Goal: Find specific page/section: Find specific page/section

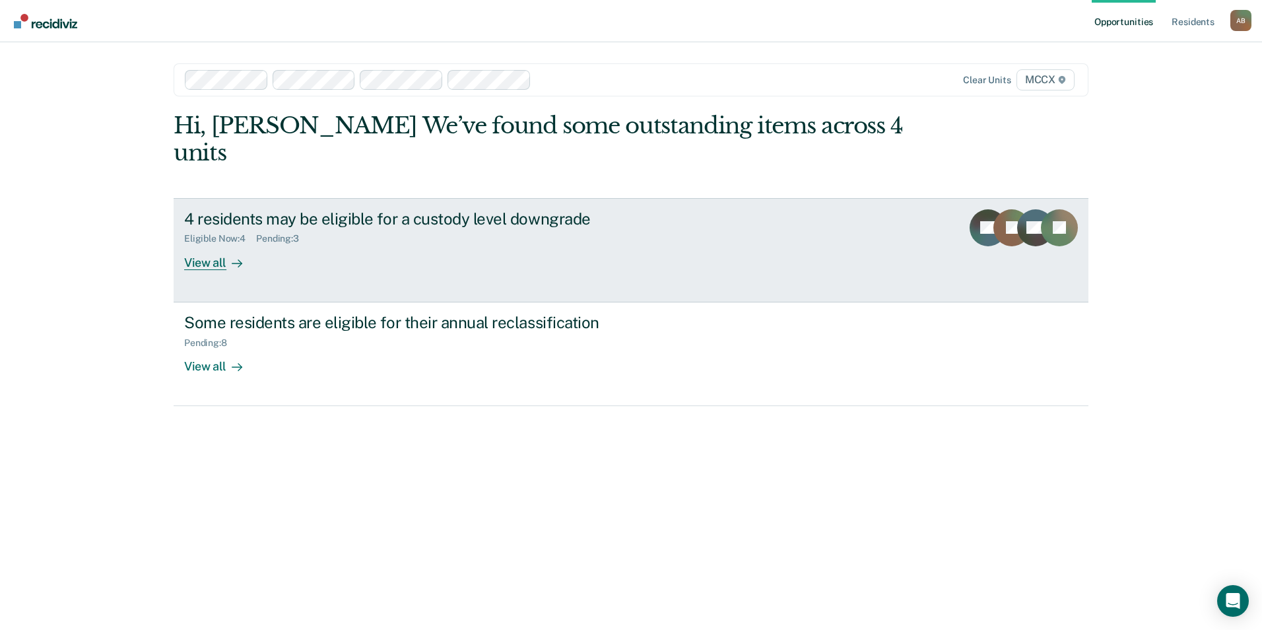
click at [235, 258] on icon at bounding box center [237, 263] width 11 height 11
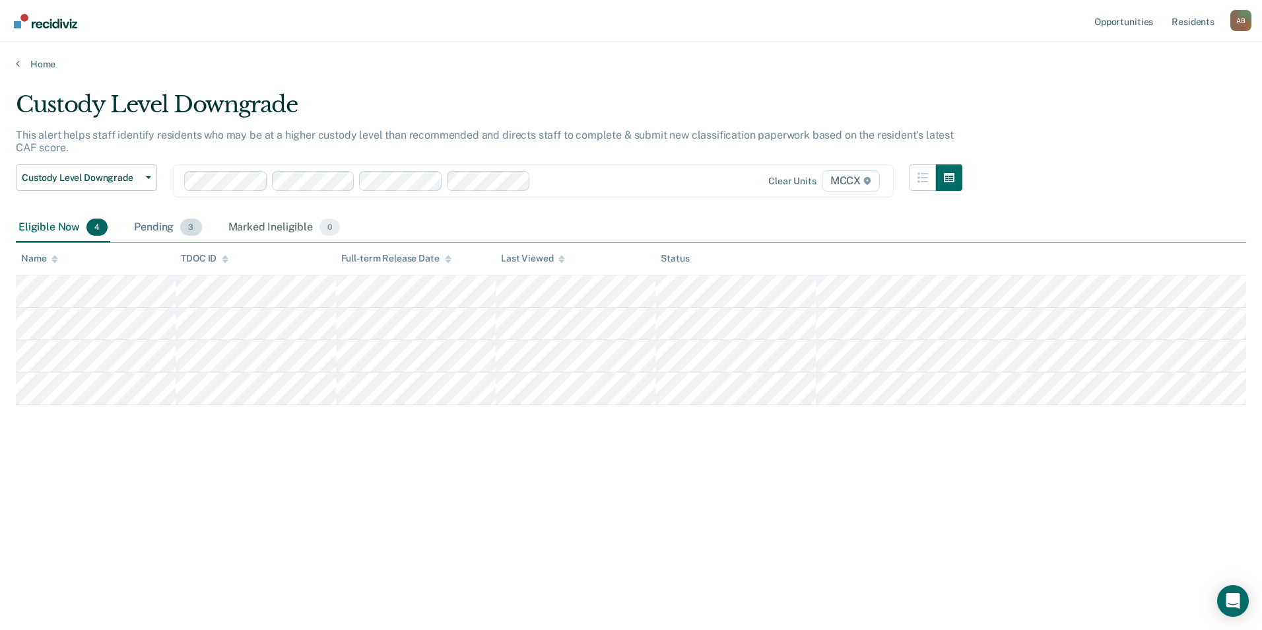
click at [174, 224] on div "Pending 3" at bounding box center [167, 227] width 73 height 29
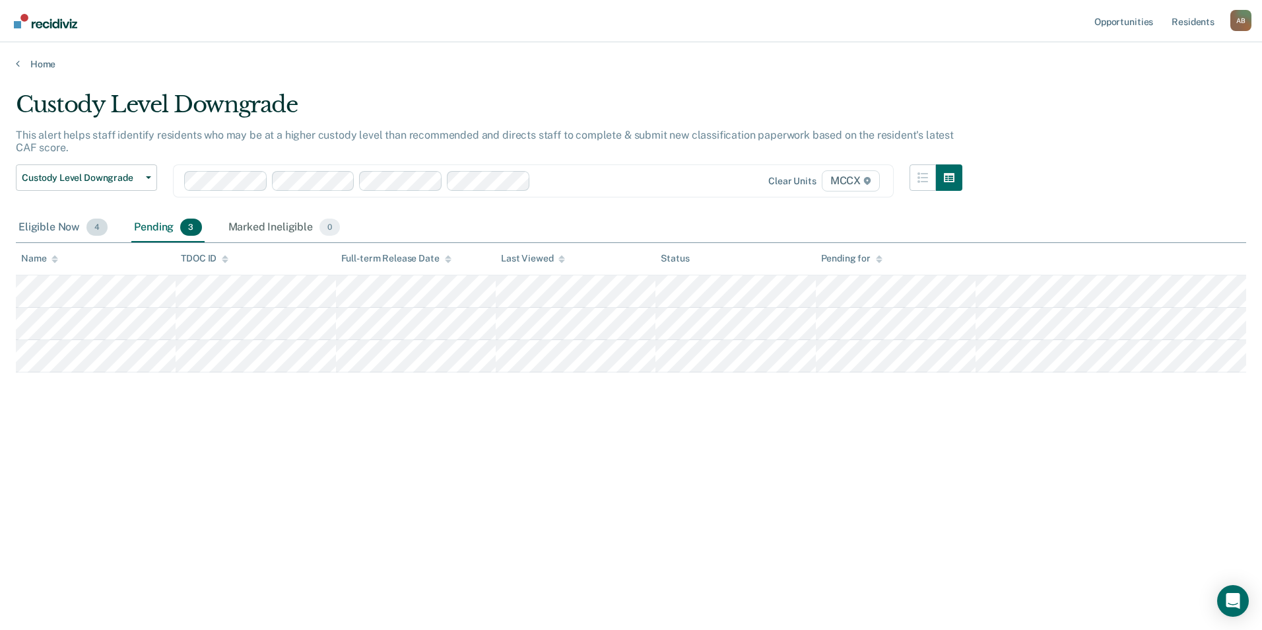
click at [92, 228] on span "4" at bounding box center [96, 226] width 21 height 17
